Goal: Transaction & Acquisition: Book appointment/travel/reservation

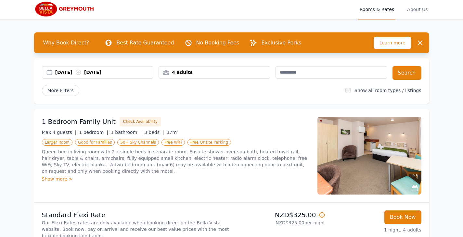
scroll to position [17, 0]
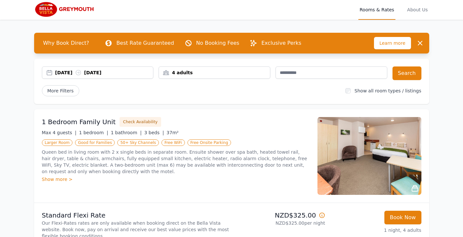
click at [395, 149] on img at bounding box center [369, 156] width 104 height 78
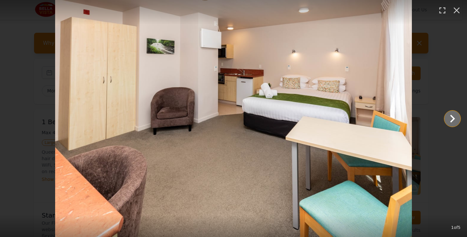
click at [453, 119] on icon "Show slide 2 of 5" at bounding box center [453, 119] width 5 height 8
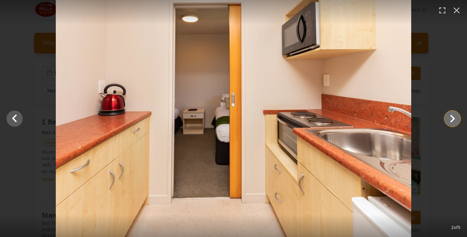
click at [453, 119] on icon "Show slide 3 of 5" at bounding box center [453, 119] width 5 height 8
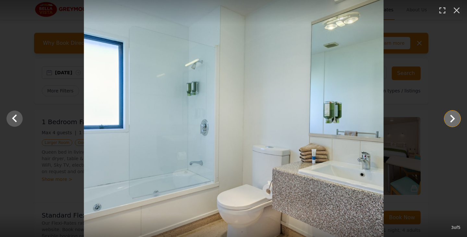
click at [453, 119] on icon "Show slide 4 of 5" at bounding box center [453, 119] width 5 height 8
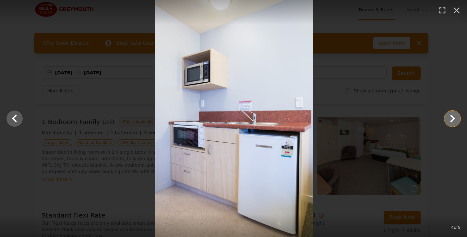
click at [453, 119] on icon "Show slide 5 of 5" at bounding box center [453, 119] width 5 height 8
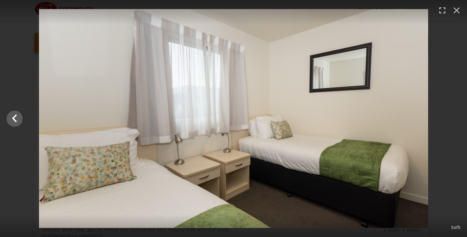
click at [462, 78] on div at bounding box center [233, 118] width 467 height 219
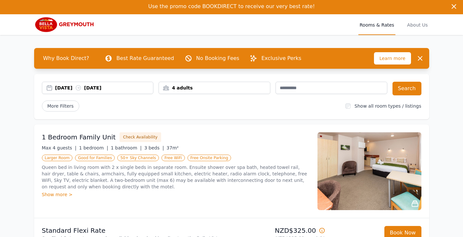
scroll to position [0, 0]
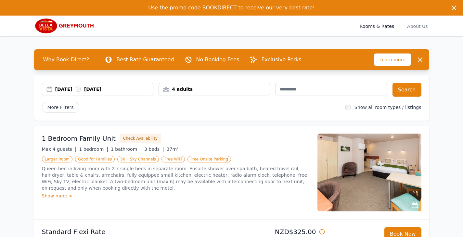
click at [246, 90] on div "4 adults" at bounding box center [214, 89] width 111 height 6
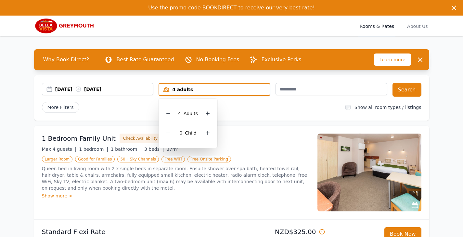
click at [246, 90] on div "4 adults" at bounding box center [214, 89] width 110 height 6
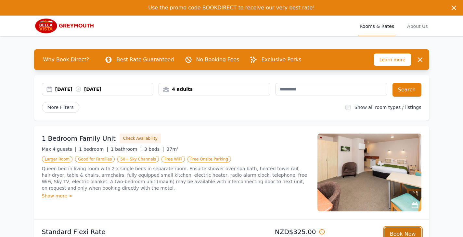
click at [407, 230] on button "Book Now" at bounding box center [402, 235] width 37 height 14
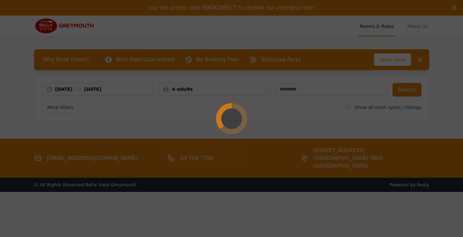
select select "**"
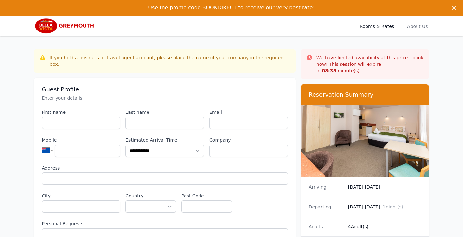
scroll to position [0, 0]
